Goal: Task Accomplishment & Management: Use online tool/utility

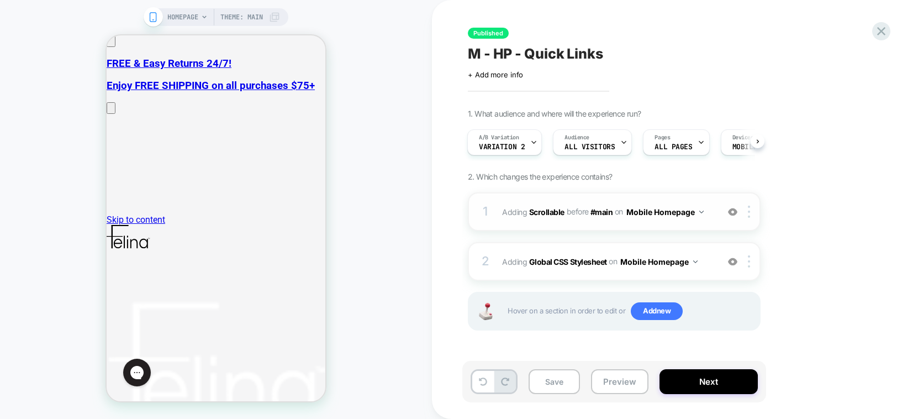
click at [573, 222] on div "1 #_loomi_addon_1732566957249 Adding Scrollable BEFORE #main #main on Mobile Ho…" at bounding box center [614, 211] width 293 height 39
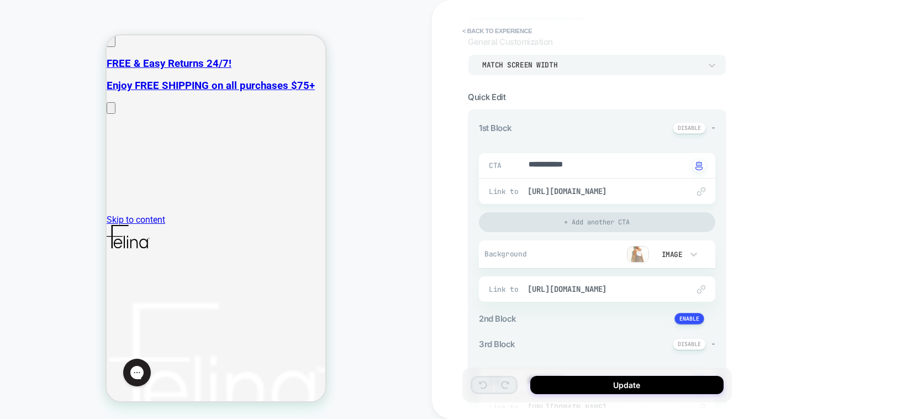
scroll to position [55, 0]
click at [681, 127] on button at bounding box center [689, 128] width 33 height 12
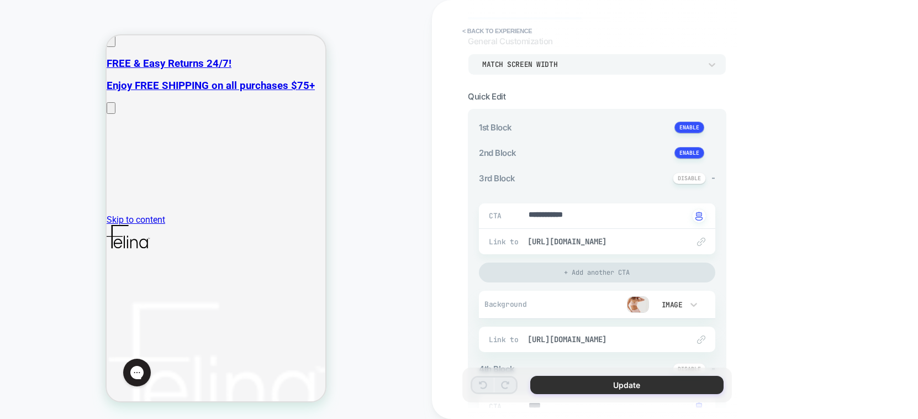
click at [587, 383] on button "Update" at bounding box center [626, 385] width 193 height 18
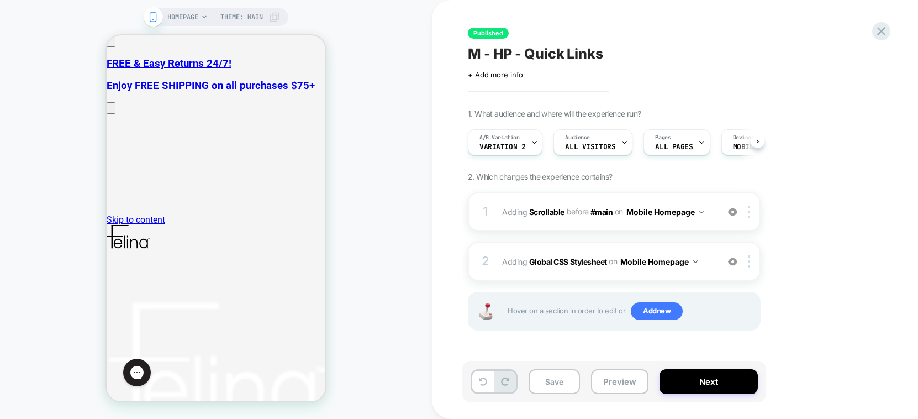
scroll to position [0, 1]
click at [559, 383] on button "Save" at bounding box center [554, 381] width 51 height 25
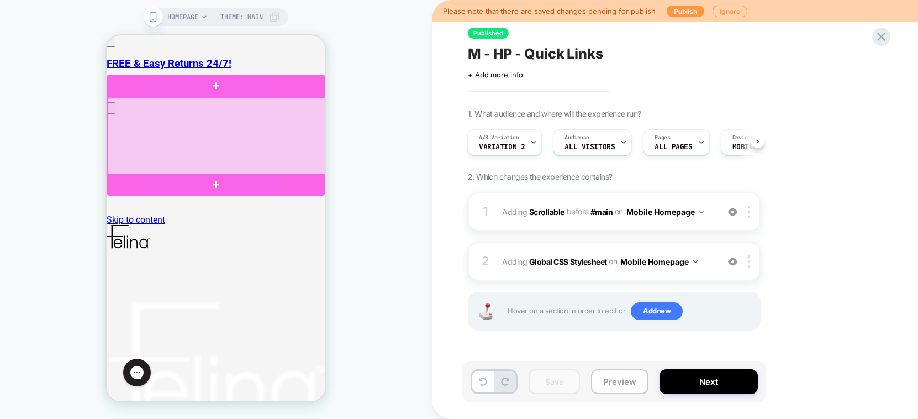
scroll to position [0, 163]
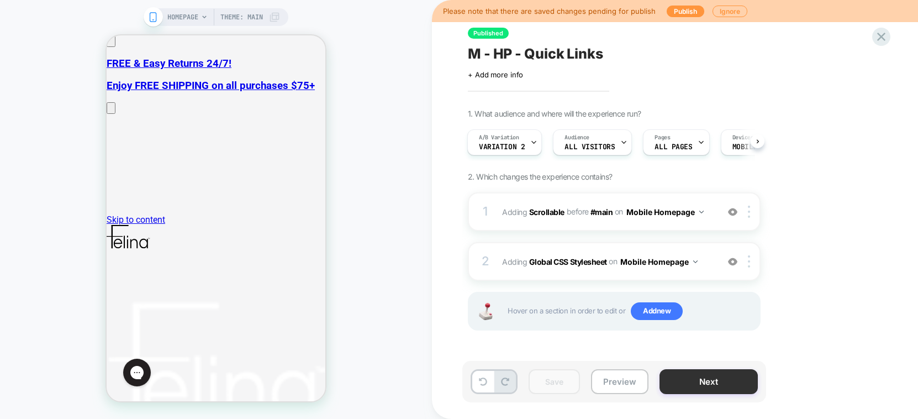
click at [722, 383] on button "Next" at bounding box center [709, 381] width 98 height 25
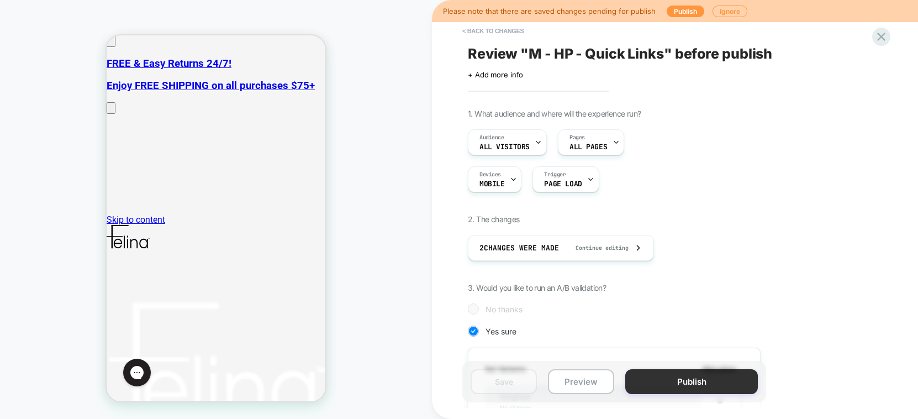
scroll to position [0, 1]
click at [713, 384] on button "Publish" at bounding box center [691, 381] width 133 height 25
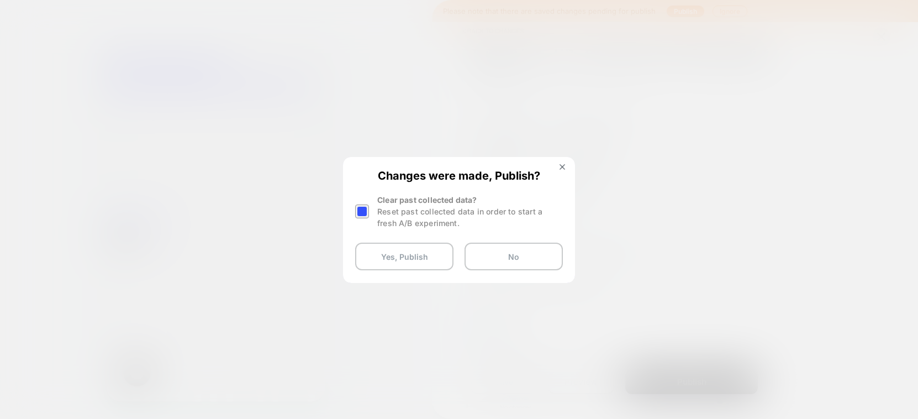
drag, startPoint x: 363, startPoint y: 210, endPoint x: 376, endPoint y: 225, distance: 20.4
click at [363, 210] on div at bounding box center [362, 211] width 14 height 14
click at [402, 257] on button "Yes, Publish" at bounding box center [404, 257] width 98 height 28
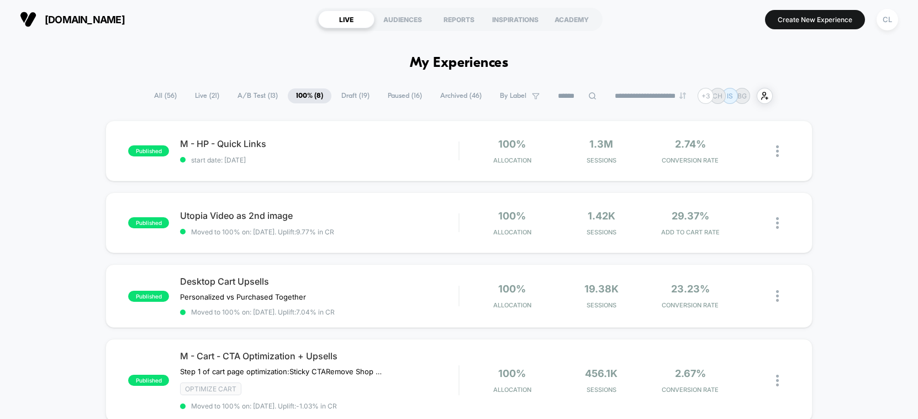
click at [160, 93] on span "All ( 56 )" at bounding box center [165, 95] width 39 height 15
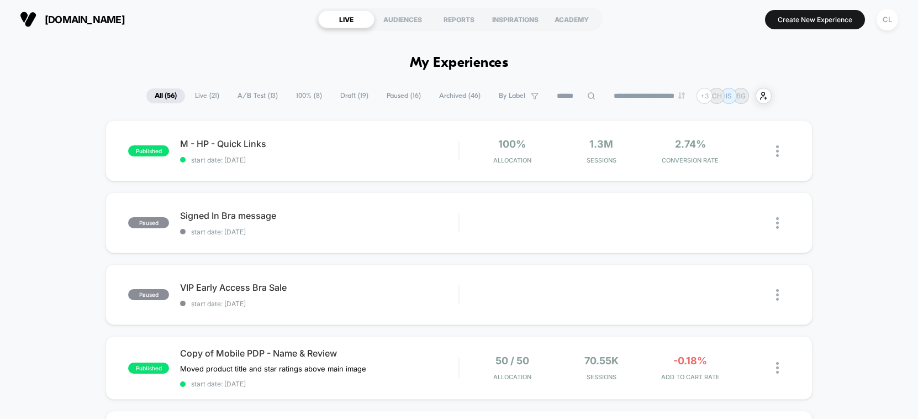
click at [198, 94] on span "Live ( 21 )" at bounding box center [207, 95] width 41 height 15
